Goal: Task Accomplishment & Management: Use online tool/utility

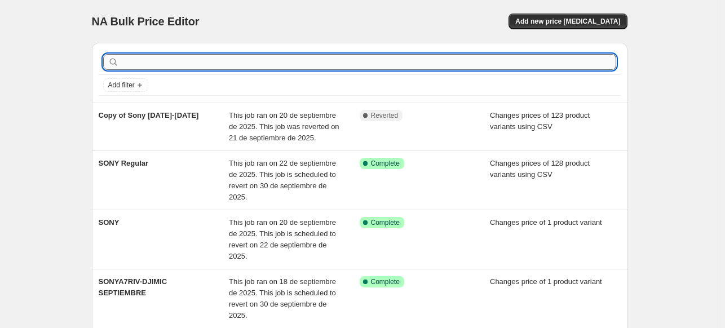
click at [542, 63] on input "text" at bounding box center [368, 62] width 495 height 16
paste input "ILME-FX2B/Q E38"
type input "ILME-FX2B/Q E38"
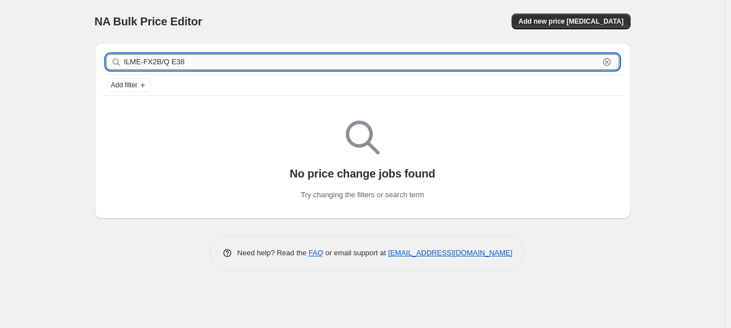
drag, startPoint x: 197, startPoint y: 65, endPoint x: 164, endPoint y: 64, distance: 33.3
click at [164, 64] on input "ILME-FX2B/Q E38" at bounding box center [361, 62] width 475 height 16
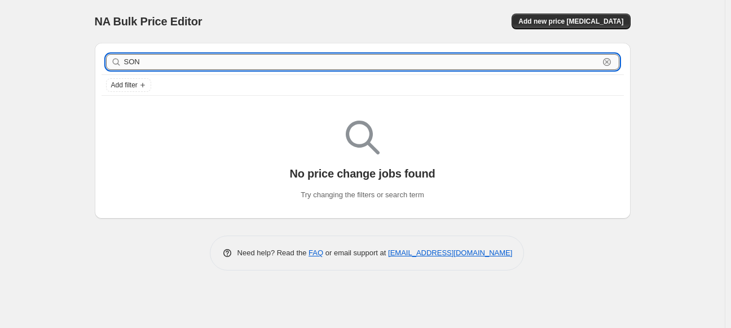
type input "SONY"
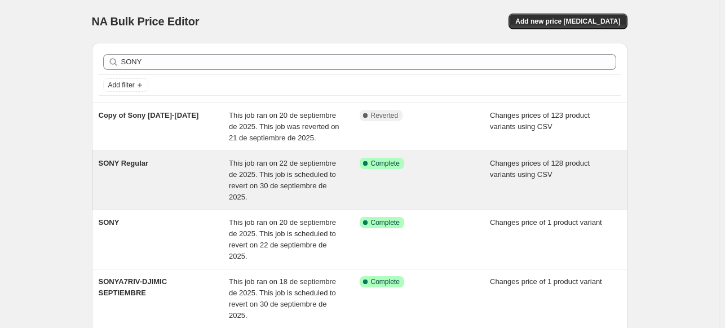
scroll to position [24, 0]
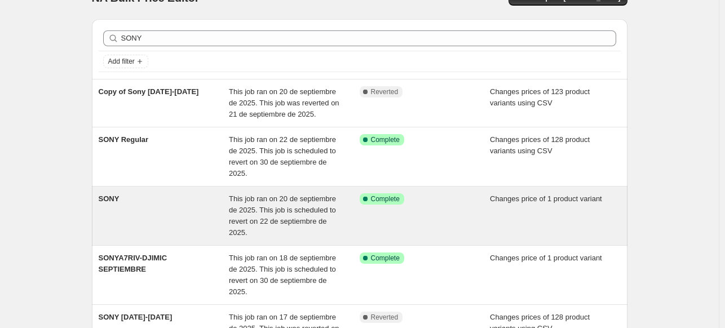
click at [206, 218] on div "SONY" at bounding box center [164, 215] width 131 height 45
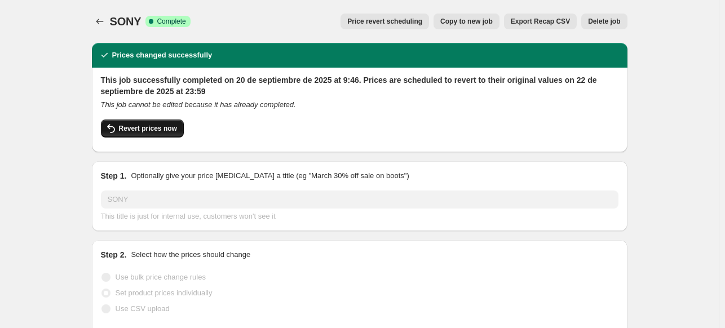
click at [164, 127] on span "Revert prices now" at bounding box center [148, 128] width 58 height 9
checkbox input "false"
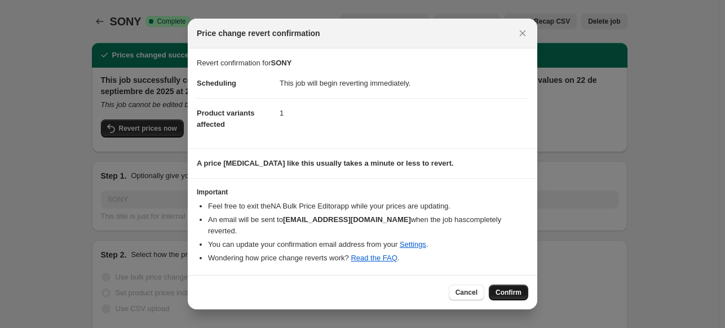
click at [504, 288] on span "Confirm" at bounding box center [509, 292] width 26 height 9
